Goal: Find specific page/section: Find specific page/section

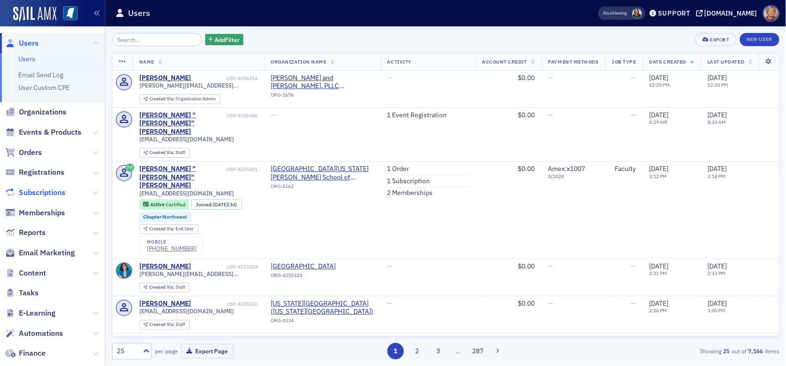
click at [57, 192] on span "Subscriptions" at bounding box center [42, 192] width 47 height 10
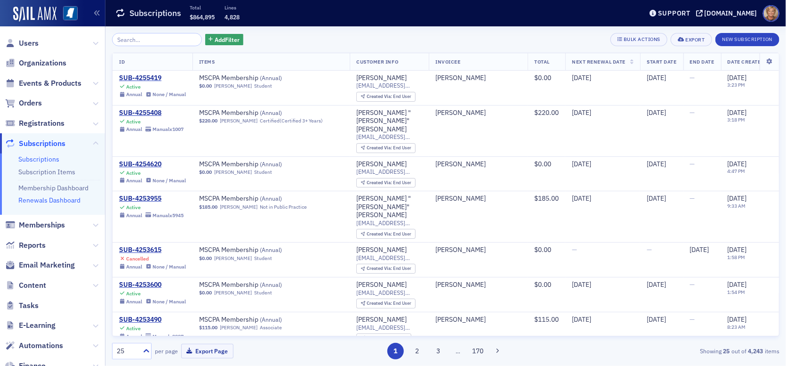
click at [63, 201] on link "Renewals Dashboard" at bounding box center [49, 200] width 62 height 8
